Goal: Obtain resource: Obtain resource

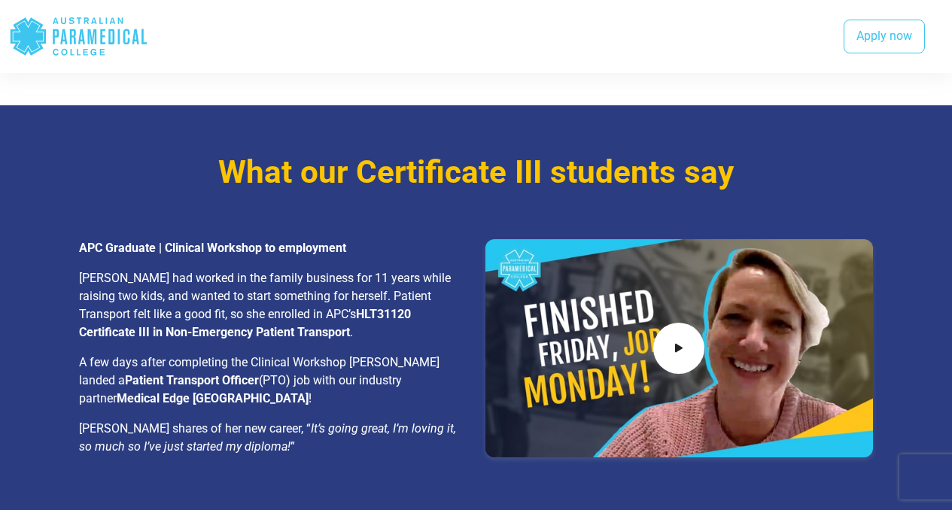
scroll to position [2302, 0]
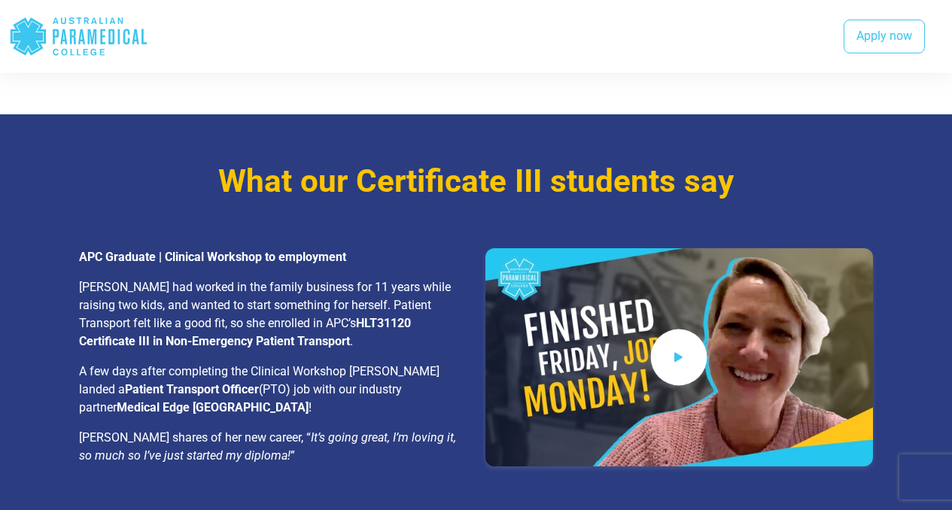
click at [679, 354] on icon at bounding box center [678, 357] width 17 height 25
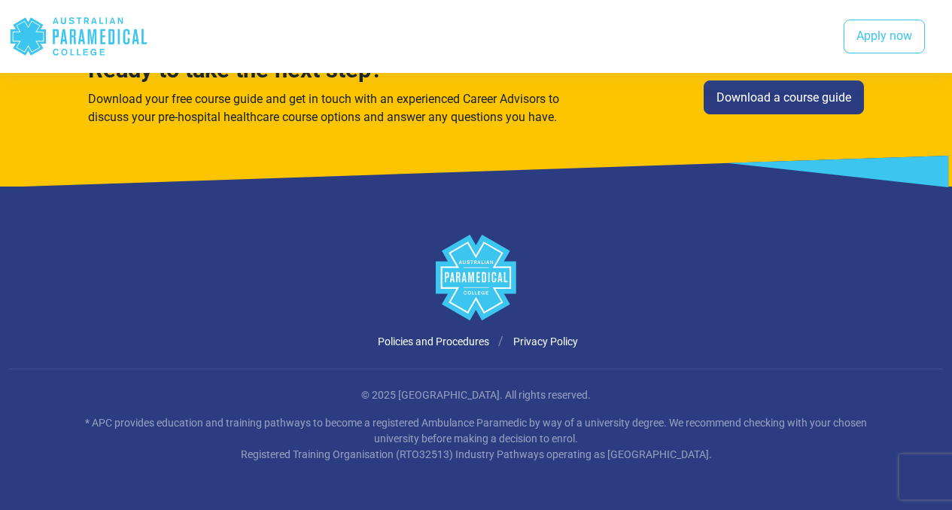
scroll to position [2785, 0]
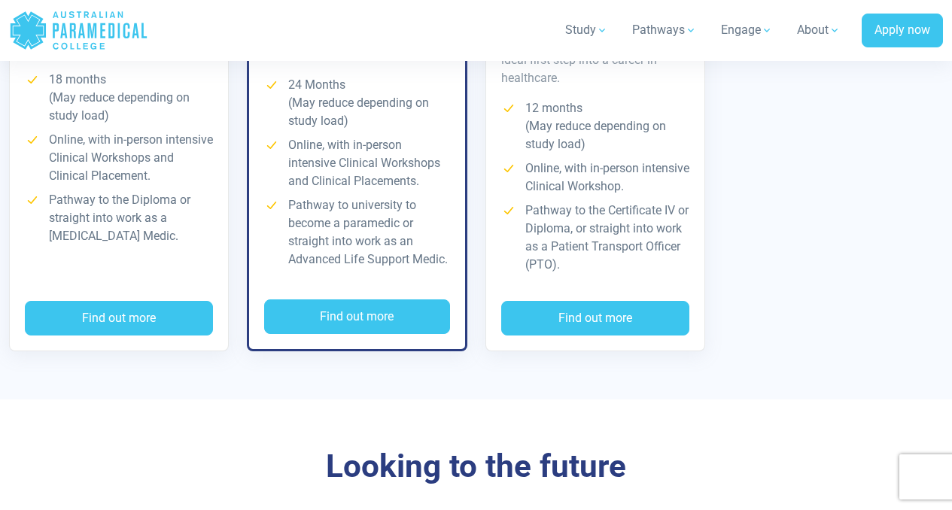
scroll to position [3193, 0]
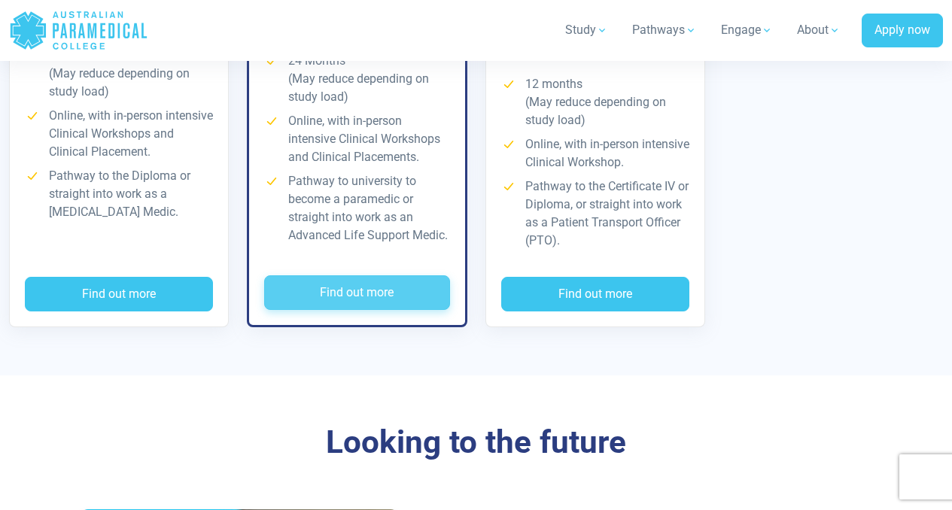
click at [349, 295] on button "Find out more" at bounding box center [356, 292] width 185 height 35
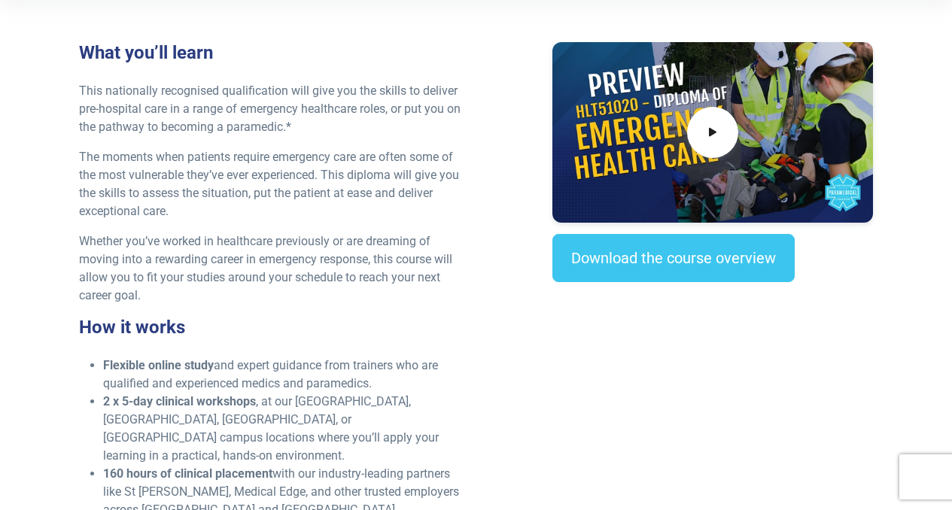
scroll to position [555, 0]
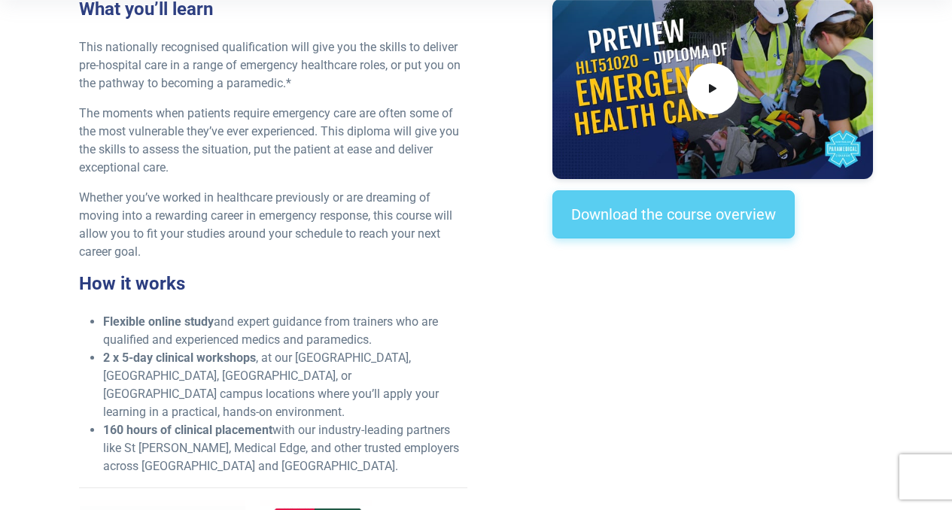
click at [667, 219] on link "Download the course overview" at bounding box center [673, 214] width 242 height 48
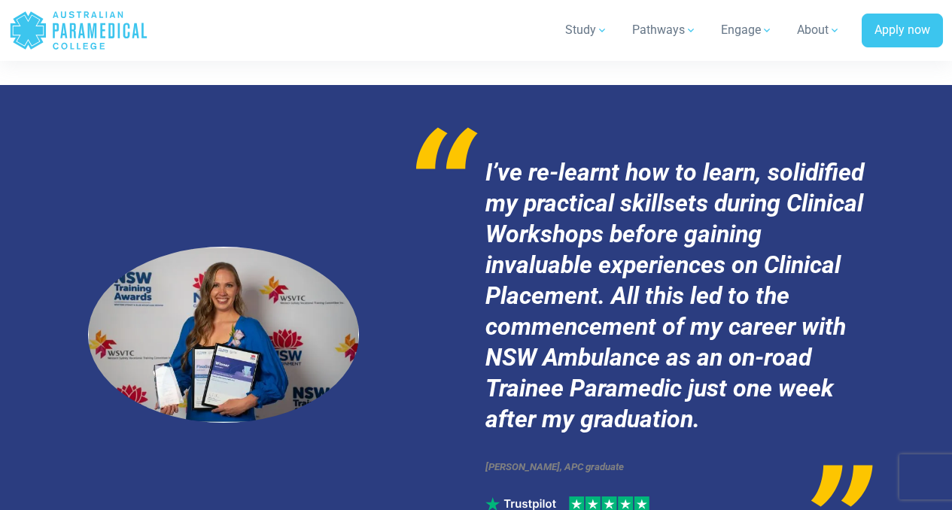
scroll to position [7755, 0]
